Goal: Navigation & Orientation: Find specific page/section

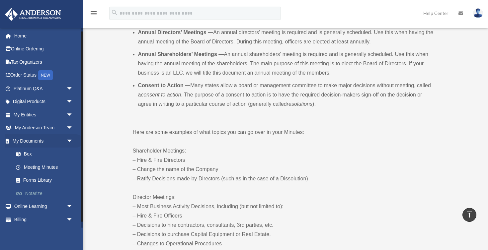
scroll to position [5, 0]
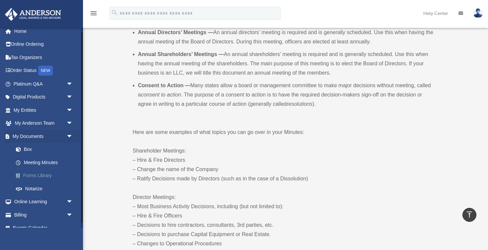
click at [44, 177] on link "Forms Library" at bounding box center [46, 175] width 74 height 13
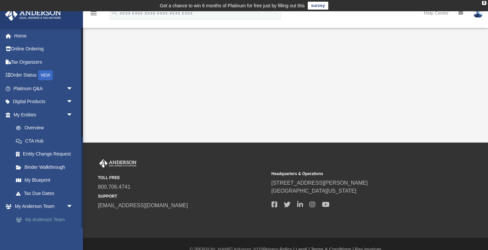
click at [49, 216] on link "My Anderson Team" at bounding box center [46, 219] width 74 height 13
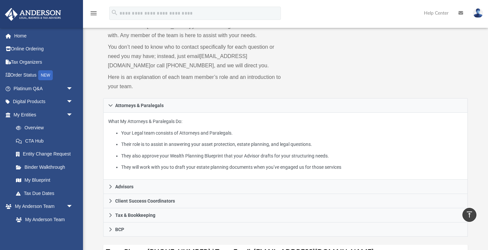
scroll to position [52, 0]
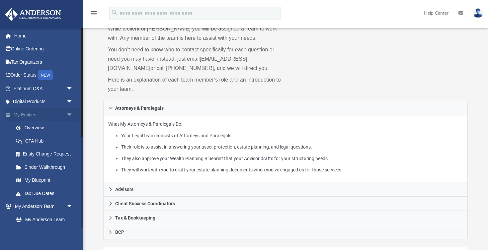
click at [43, 113] on link "My Entities arrow_drop_down" at bounding box center [44, 114] width 78 height 13
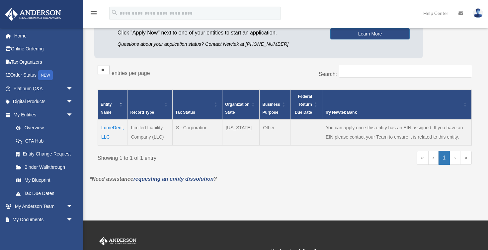
scroll to position [89, 0]
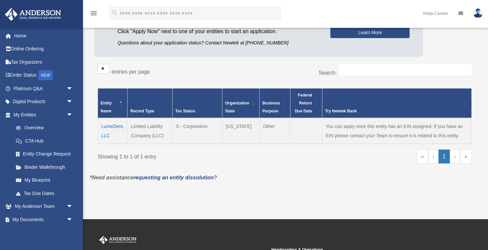
click at [111, 129] on td "LumeDent, LLC" at bounding box center [113, 131] width 30 height 26
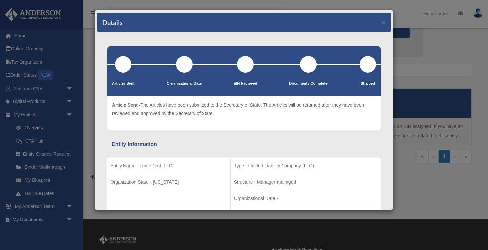
scroll to position [0, 0]
click at [383, 24] on button "×" at bounding box center [383, 22] width 4 height 7
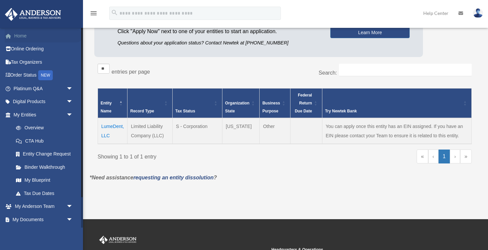
click at [23, 38] on link "Home" at bounding box center [44, 35] width 78 height 13
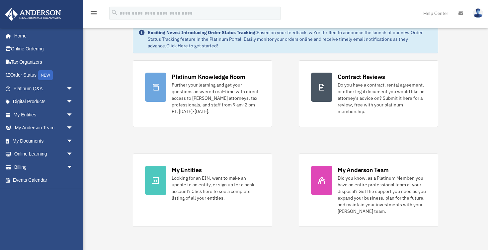
scroll to position [31, 0]
click at [52, 60] on link "Tax Organizers" at bounding box center [44, 61] width 78 height 13
